Goal: Contribute content: Add original content to the website for others to see

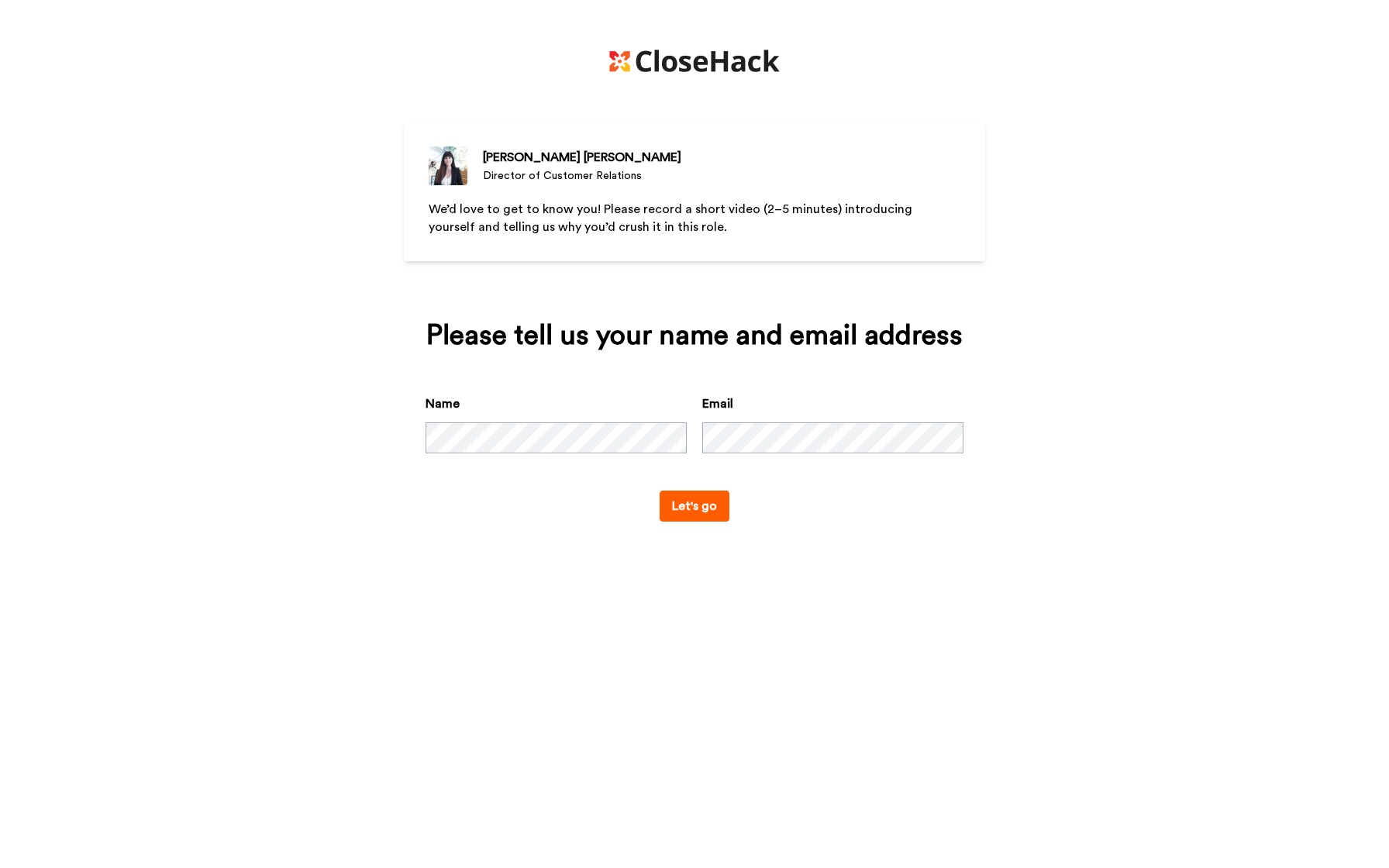
click at [704, 510] on button "Let's go" at bounding box center [694, 506] width 70 height 31
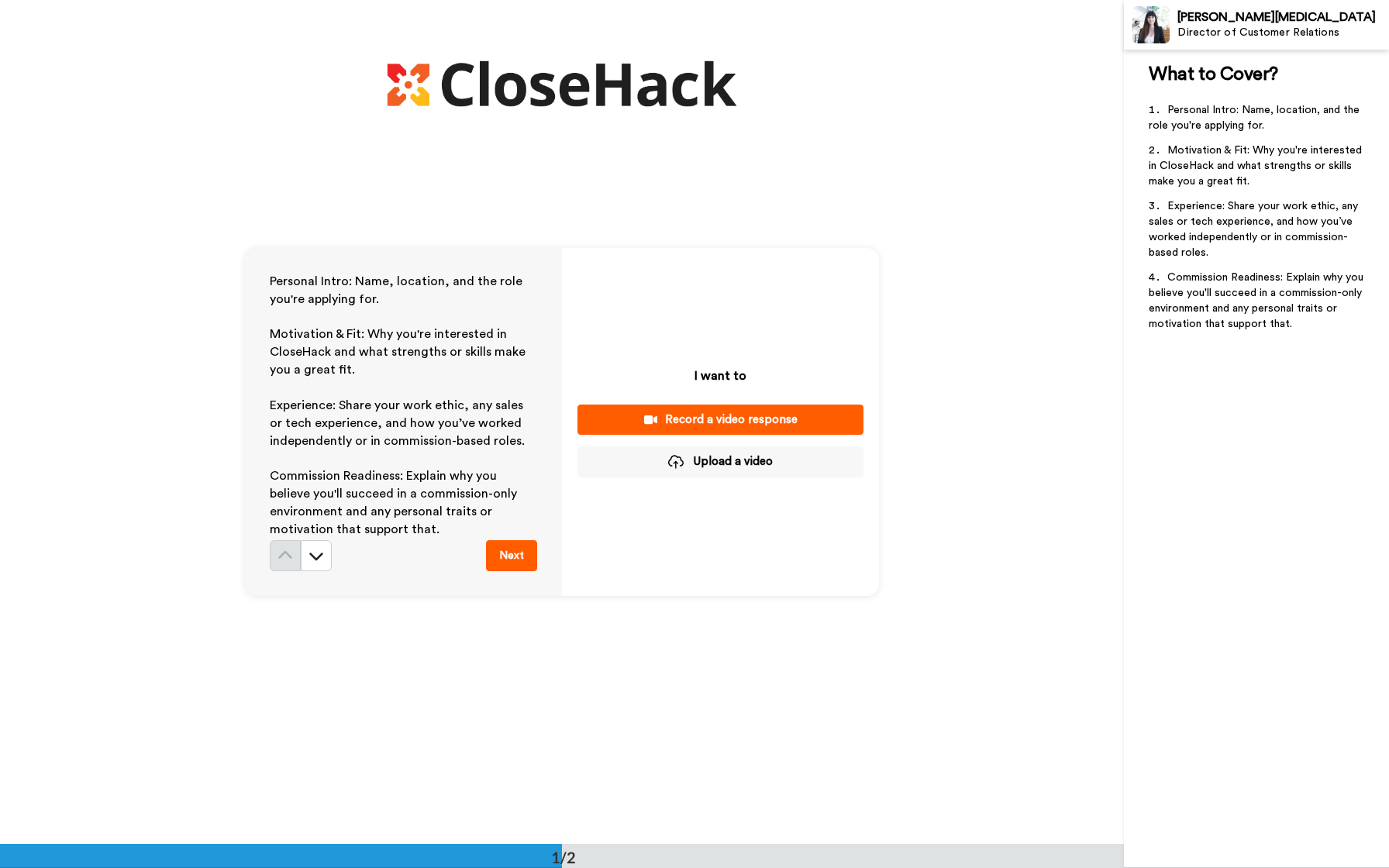
click at [771, 417] on div "Record a video response" at bounding box center [720, 419] width 262 height 16
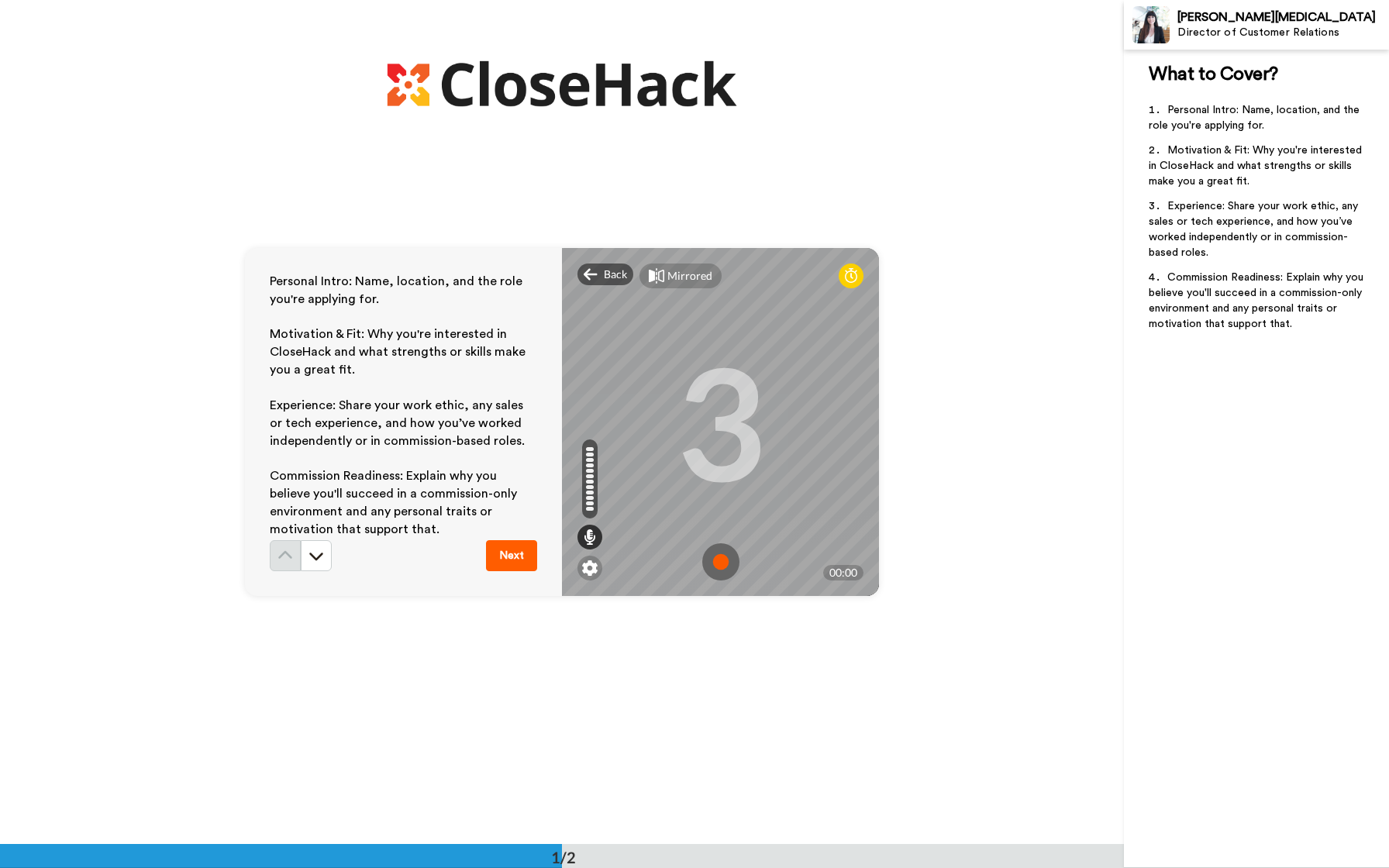
click at [709, 560] on img at bounding box center [720, 561] width 37 height 37
click at [724, 558] on img at bounding box center [720, 561] width 37 height 37
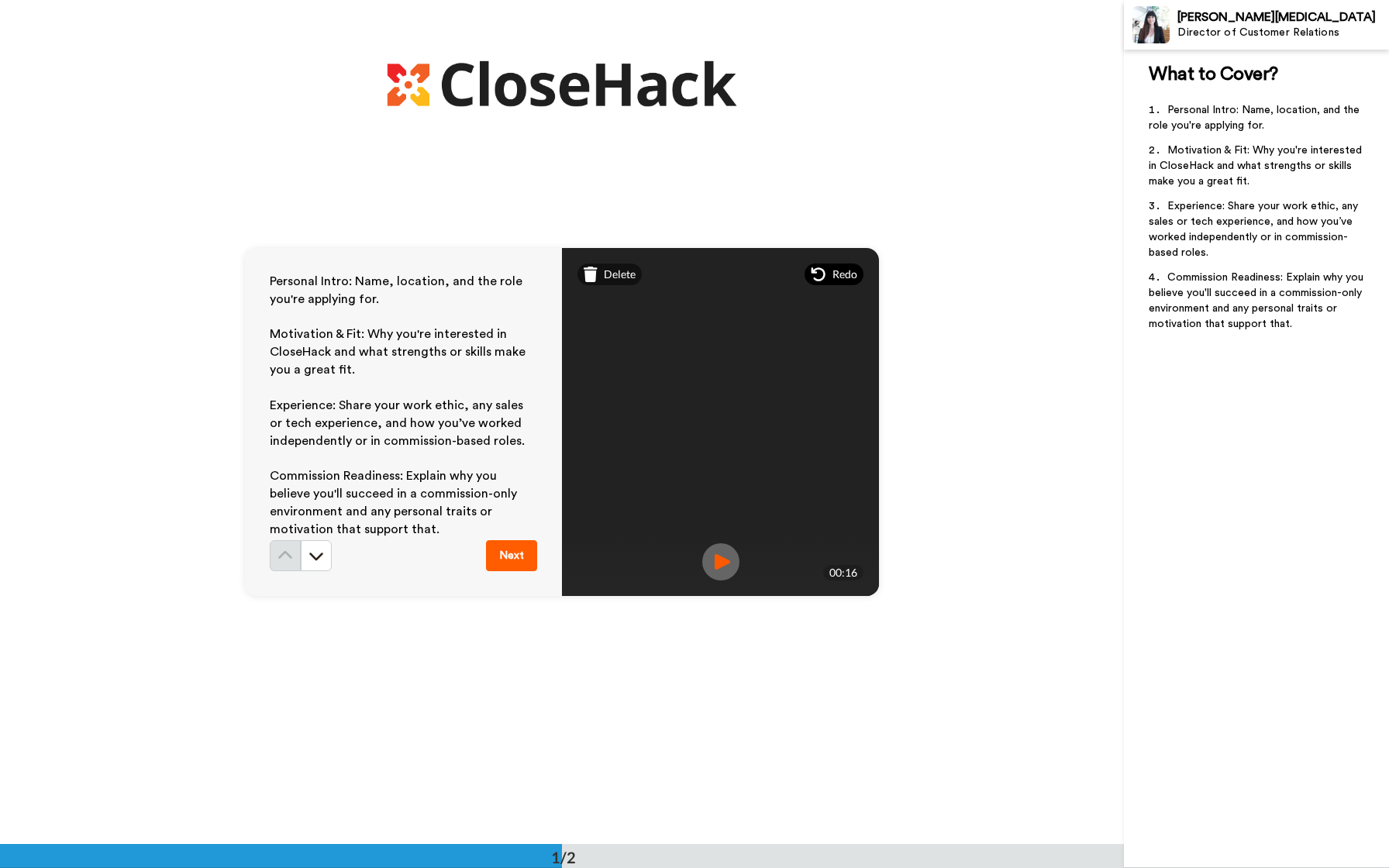
click at [843, 276] on span "Redo" at bounding box center [845, 274] width 25 height 16
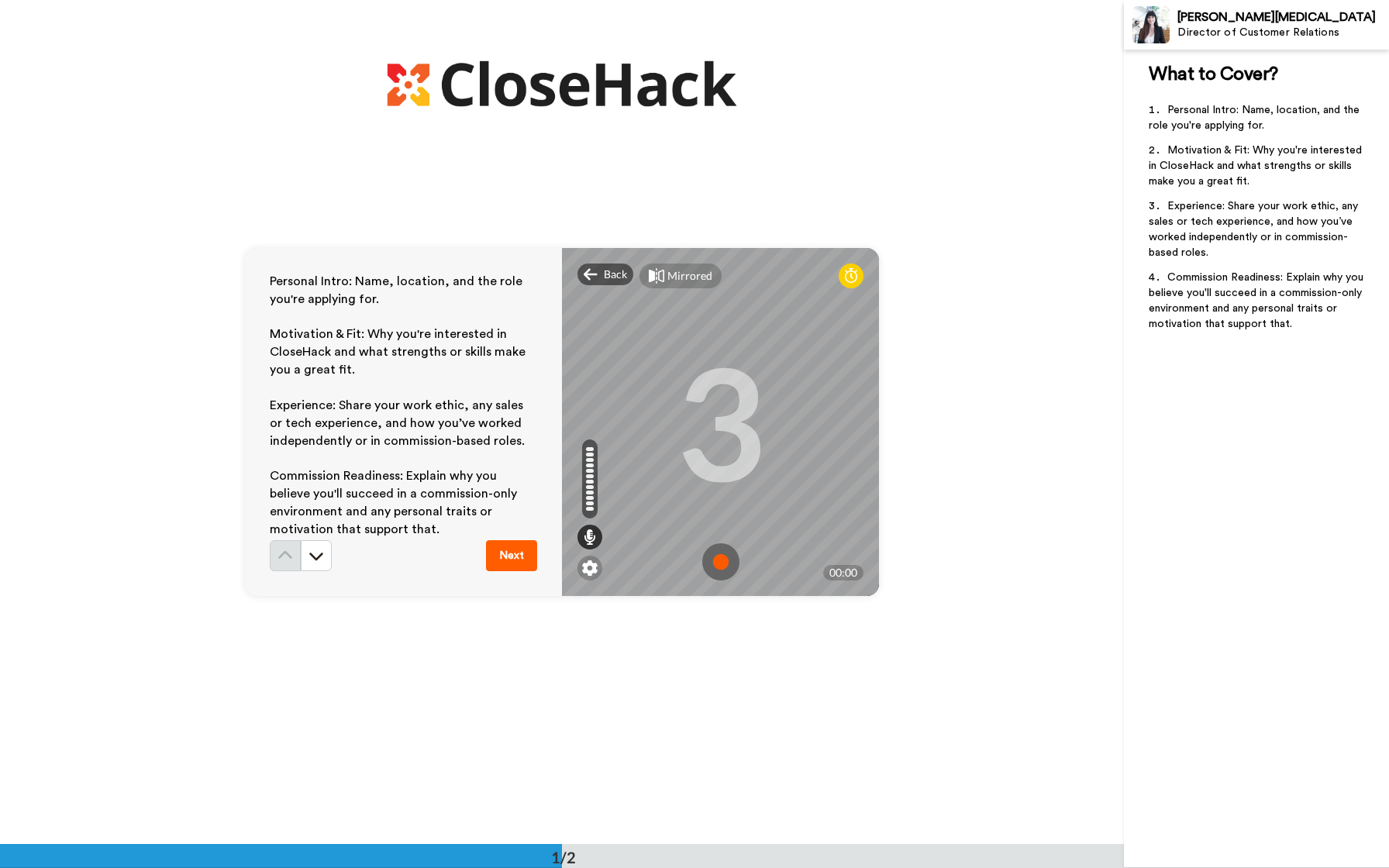
click at [728, 564] on img at bounding box center [720, 561] width 37 height 37
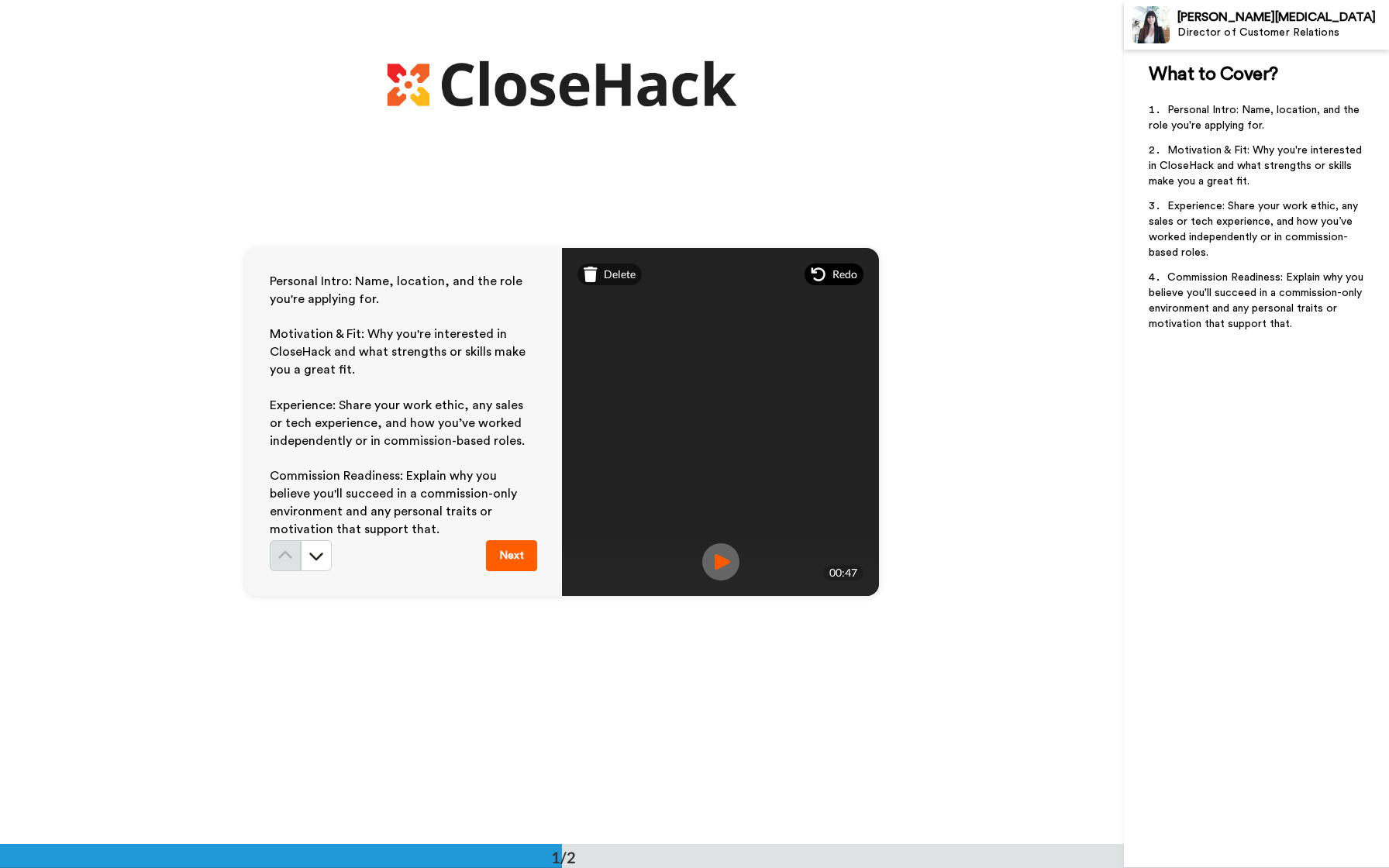
click at [829, 276] on div "Redo" at bounding box center [834, 274] width 59 height 21
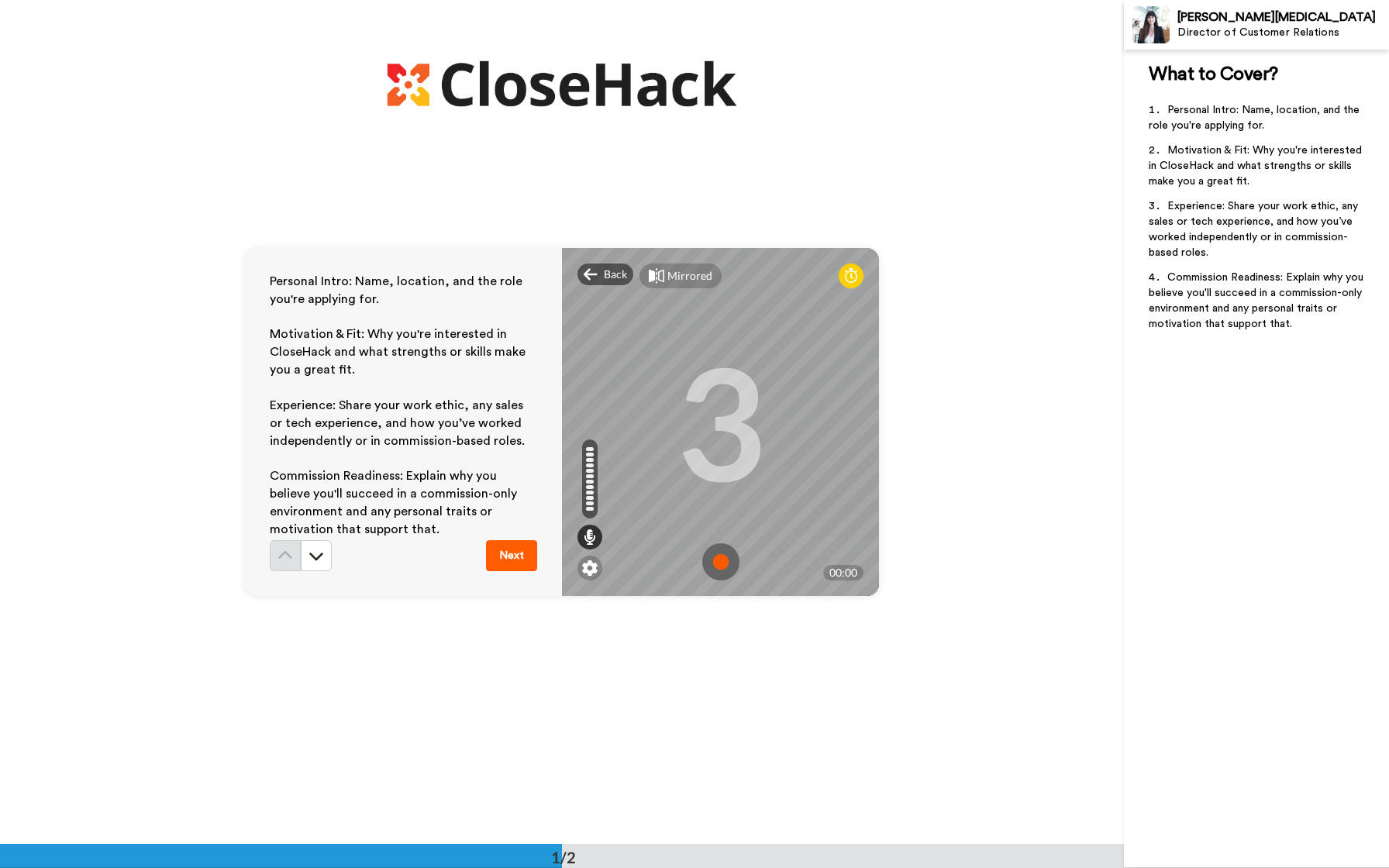
click at [717, 555] on img at bounding box center [720, 561] width 37 height 37
click at [726, 563] on img at bounding box center [720, 561] width 37 height 37
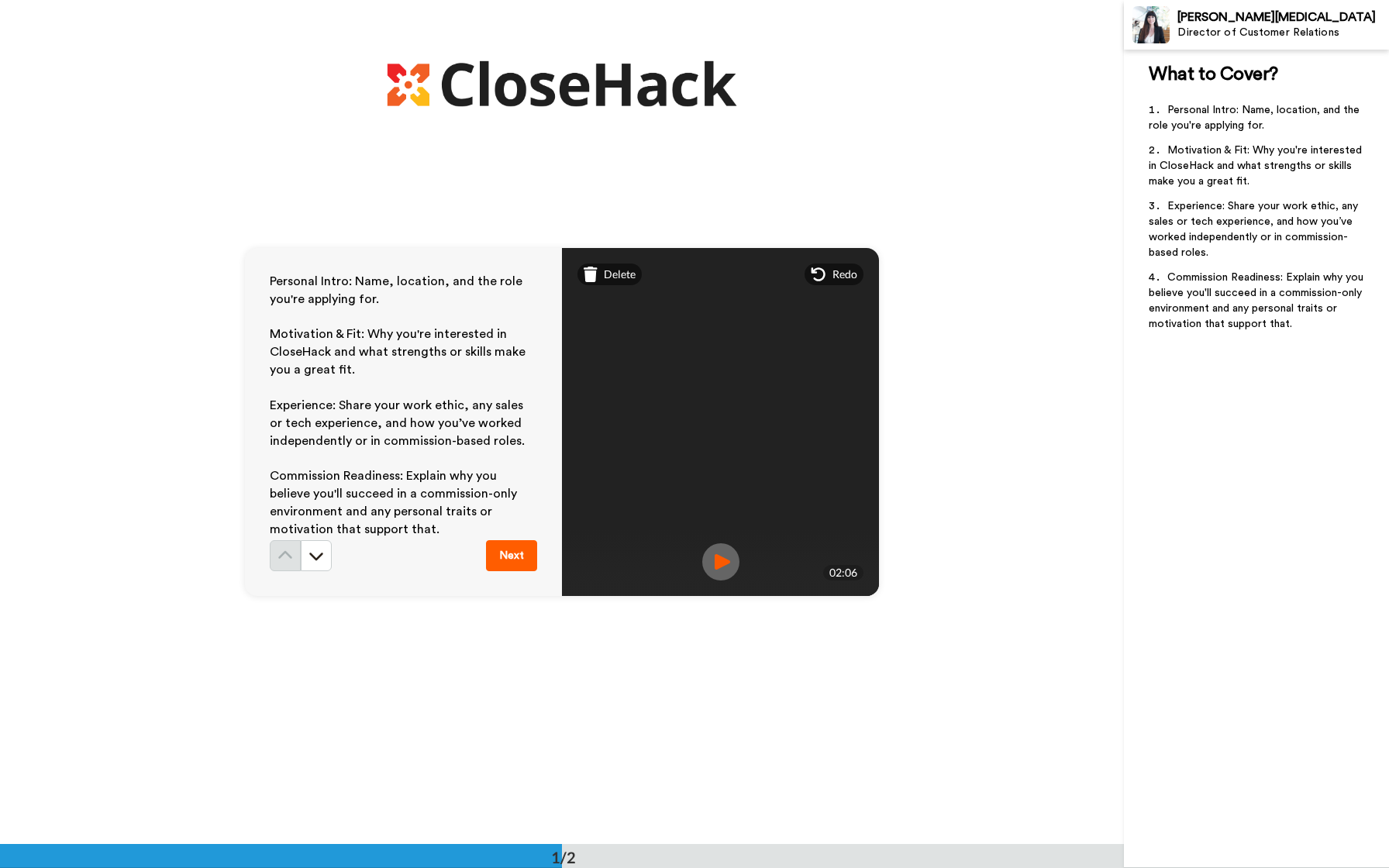
click at [726, 563] on img at bounding box center [720, 561] width 37 height 37
click at [720, 568] on img at bounding box center [720, 561] width 37 height 37
click at [521, 551] on button "Next" at bounding box center [512, 556] width 51 height 31
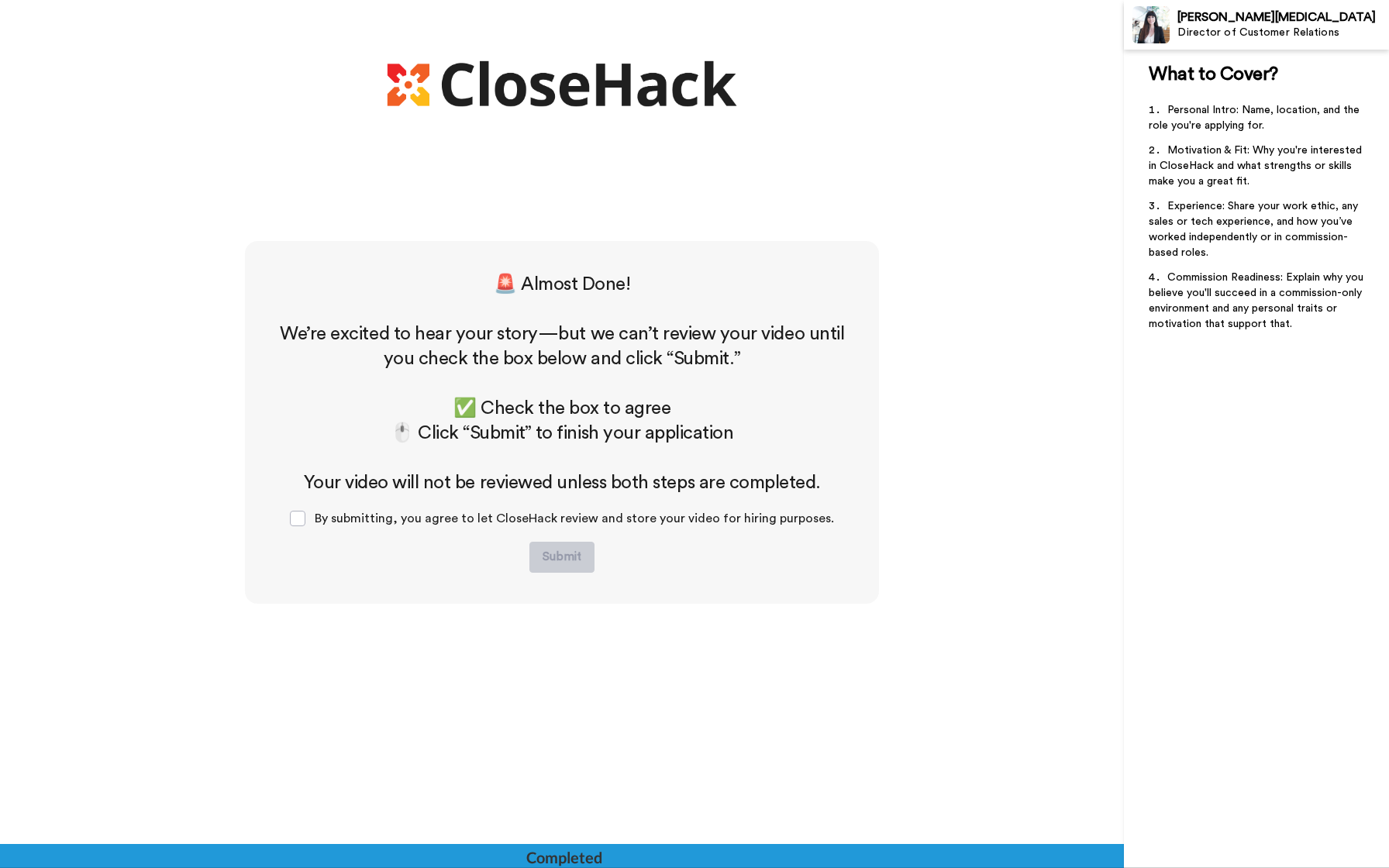
scroll to position [603, 0]
click at [305, 519] on span at bounding box center [297, 517] width 16 height 16
click at [570, 556] on button "Submit" at bounding box center [562, 556] width 65 height 31
